Goal: Communication & Community: Answer question/provide support

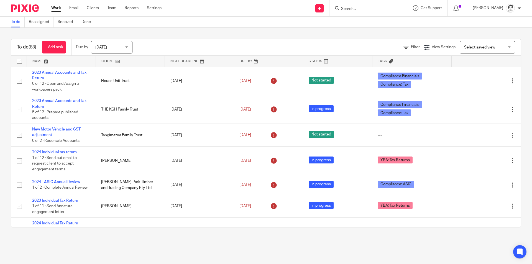
click at [369, 12] on div at bounding box center [369, 8] width 78 height 16
click at [348, 9] on input "Search" at bounding box center [366, 9] width 50 height 5
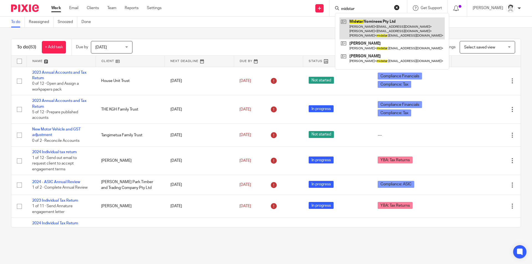
type input "midstar"
click at [354, 22] on link at bounding box center [392, 28] width 105 height 22
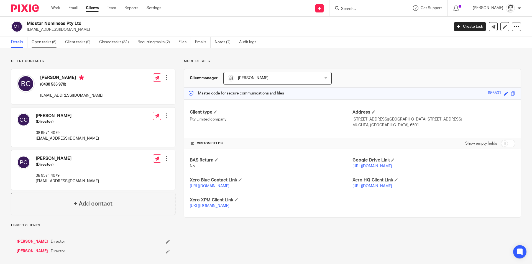
click at [37, 42] on link "Open tasks (6)" at bounding box center [46, 42] width 29 height 11
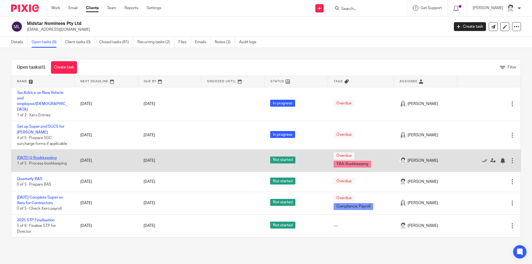
click at [54, 156] on link "[DATE] Q Bookkeeping" at bounding box center [37, 158] width 40 height 4
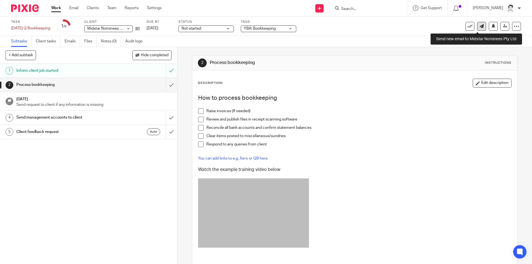
click at [478, 29] on link at bounding box center [482, 26] width 9 height 9
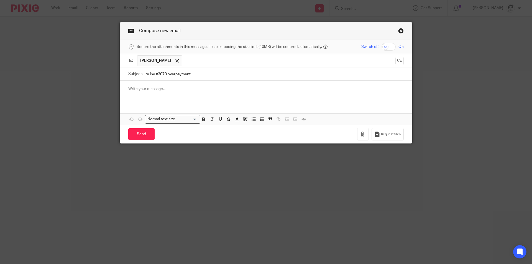
click at [147, 75] on input "re Inv #3070 overpayment" at bounding box center [275, 74] width 258 height 12
type input "re Sales Inv #3070 overpayment"
click at [154, 93] on div at bounding box center [266, 92] width 292 height 22
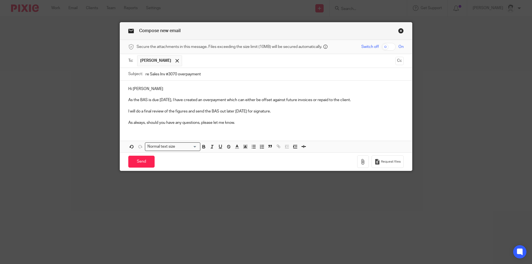
click at [366, 100] on p "As the BAS is due on Monday, I have created an overpayment which can either be …" at bounding box center [266, 100] width 276 height 6
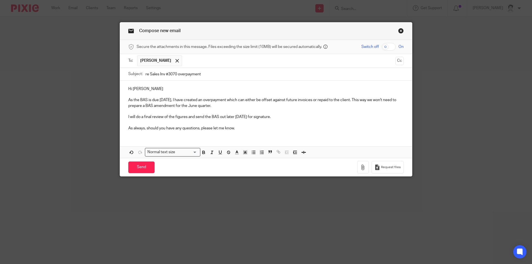
click at [146, 90] on p "Hi Ben" at bounding box center [266, 89] width 276 height 6
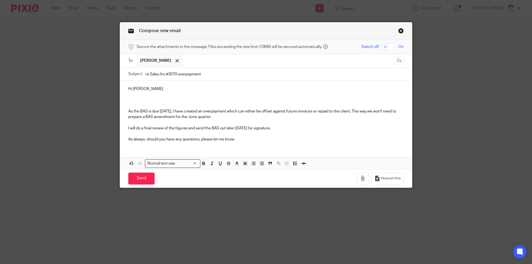
click at [216, 118] on p "As the BAS is due on Monday, I have created an overpayment which can either be …" at bounding box center [266, 114] width 276 height 11
click at [133, 99] on p at bounding box center [266, 100] width 276 height 6
drag, startPoint x: 379, startPoint y: 111, endPoint x: 389, endPoint y: 111, distance: 9.2
click at [389, 111] on p "As the BAS is due on Monday, I have created an overpayment which can either be …" at bounding box center [266, 114] width 276 height 11
click at [141, 98] on p at bounding box center [266, 100] width 276 height 6
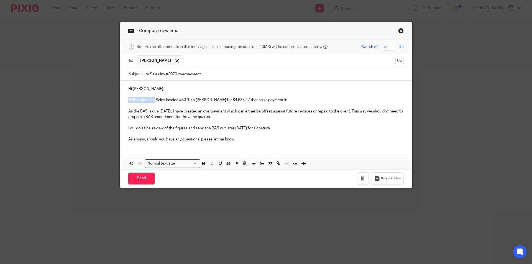
drag, startPoint x: 153, startPoint y: 100, endPoint x: 120, endPoint y: 102, distance: 33.1
click at [120, 102] on div "Hi Ben With regards to Sales invoice #3070 to Sachin Patel for $4,633.47 that h…" at bounding box center [266, 114] width 292 height 66
drag, startPoint x: 215, startPoint y: 99, endPoint x: 270, endPoint y: 99, distance: 55.2
click at [270, 99] on p "Sales invoice #3070 to Sachin Patel for $4,633.47 that has a payment in" at bounding box center [266, 100] width 276 height 6
click at [125, 98] on div "Hi Ben Sales invoice #3070 to Sachin Patel for $4,633.47 As the BAS is due on M…" at bounding box center [266, 114] width 292 height 66
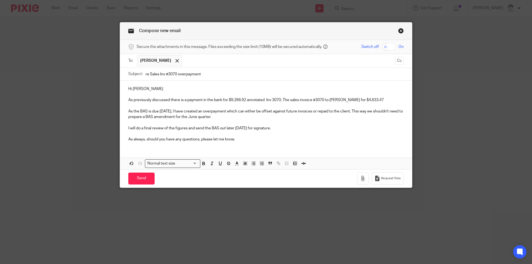
click at [354, 101] on p "As previously discussed there is a payment in the bank for $9,266.92 annotated …" at bounding box center [266, 100] width 276 height 6
click at [354, 99] on p "As previously discussed there is a payment in the bank for $9,266.92 annotated …" at bounding box center [266, 100] width 276 height 6
click at [383, 97] on p at bounding box center [266, 95] width 276 height 6
click at [380, 98] on p "As previously discussed there is a payment in the bank for $9,266.92 annotated …" at bounding box center [266, 100] width 276 height 6
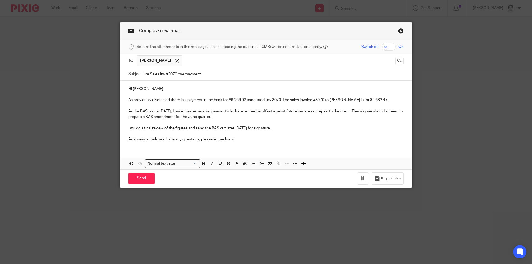
click at [242, 140] on p "As always, should you have any questions, please let me know." at bounding box center [266, 140] width 276 height 6
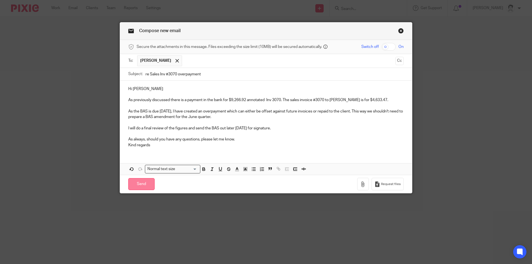
click at [140, 185] on input "Send" at bounding box center [141, 184] width 26 height 12
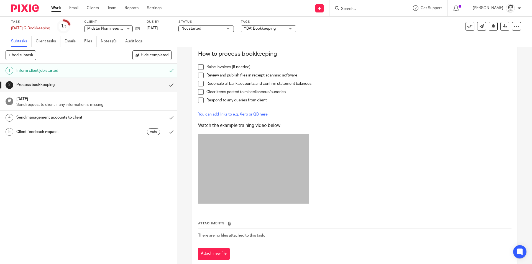
scroll to position [57, 0]
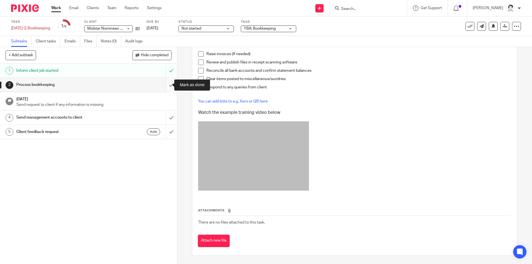
click at [167, 87] on input "submit" at bounding box center [88, 85] width 177 height 14
click at [468, 27] on icon at bounding box center [471, 27] width 6 height 6
